Goal: Information Seeking & Learning: Learn about a topic

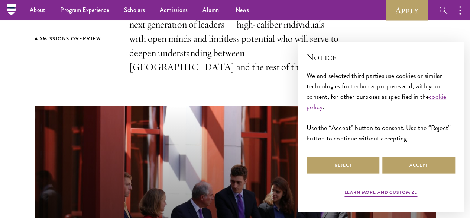
scroll to position [262, 0]
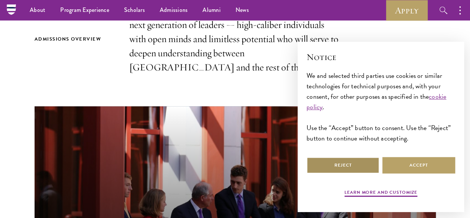
click at [361, 160] on button "Reject" at bounding box center [343, 165] width 73 height 17
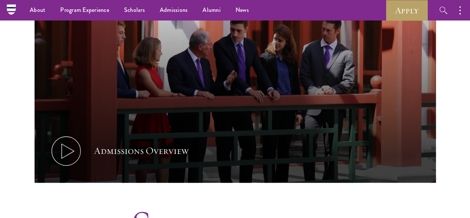
scroll to position [409, 0]
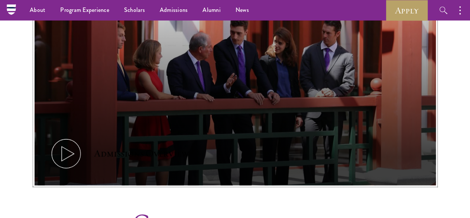
click at [83, 136] on icon at bounding box center [65, 152] width 33 height 33
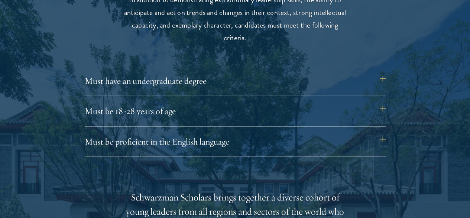
scroll to position [998, 0]
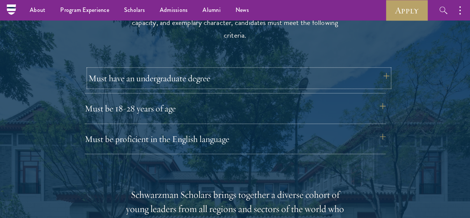
click at [228, 73] on button "Must have an undergraduate degree" at bounding box center [238, 78] width 301 height 18
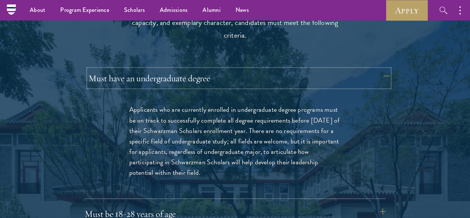
click at [228, 73] on button "Must have an undergraduate degree" at bounding box center [238, 78] width 301 height 18
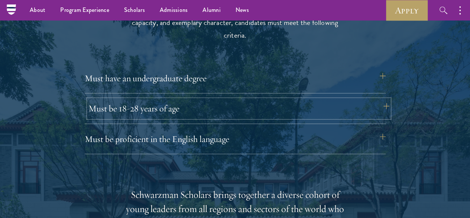
click at [227, 99] on button "Must be 18-28 years of age" at bounding box center [238, 108] width 301 height 18
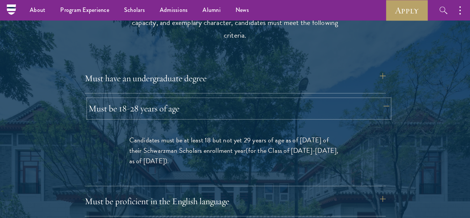
click at [227, 99] on button "Must be 18-28 years of age" at bounding box center [238, 108] width 301 height 18
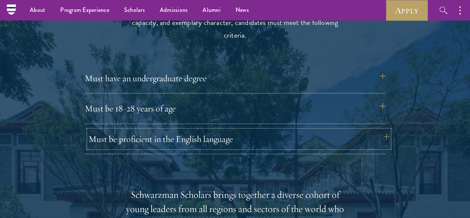
click at [232, 130] on button "Must be proficient in the English language" at bounding box center [238, 139] width 301 height 18
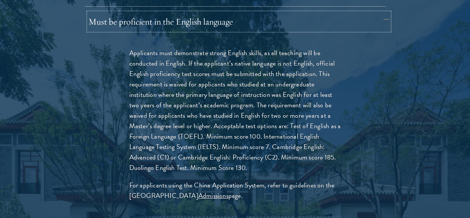
scroll to position [1116, 0]
click at [231, 12] on button "Must be proficient in the English language" at bounding box center [238, 21] width 301 height 18
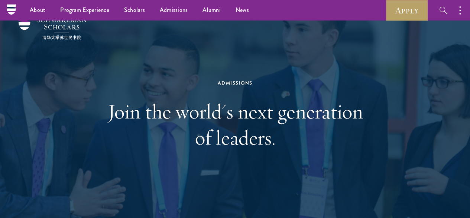
scroll to position [0, 0]
